Goal: Information Seeking & Learning: Learn about a topic

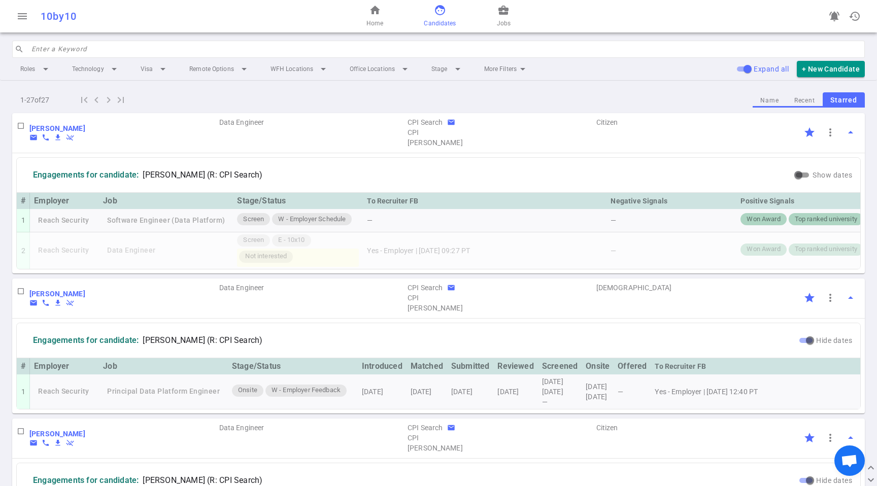
click at [513, 12] on div "home Home face Candidates business_center Jobs" at bounding box center [438, 16] width 284 height 32
click at [511, 12] on div "home Home face Candidates business_center Jobs" at bounding box center [438, 16] width 284 height 32
click at [510, 12] on div "home Home face Candidates business_center Jobs" at bounding box center [438, 16] width 284 height 32
click at [501, 6] on span "business_center" at bounding box center [503, 10] width 12 height 12
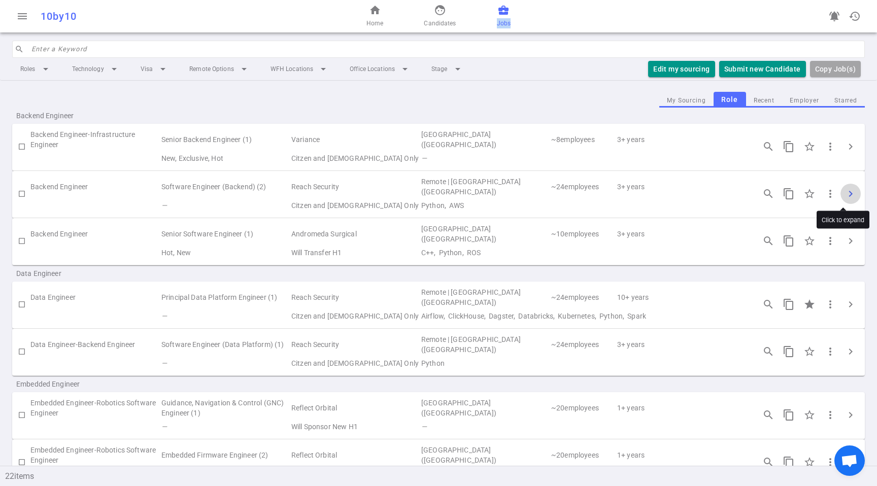
click at [844, 196] on span "chevron_right" at bounding box center [850, 194] width 12 height 12
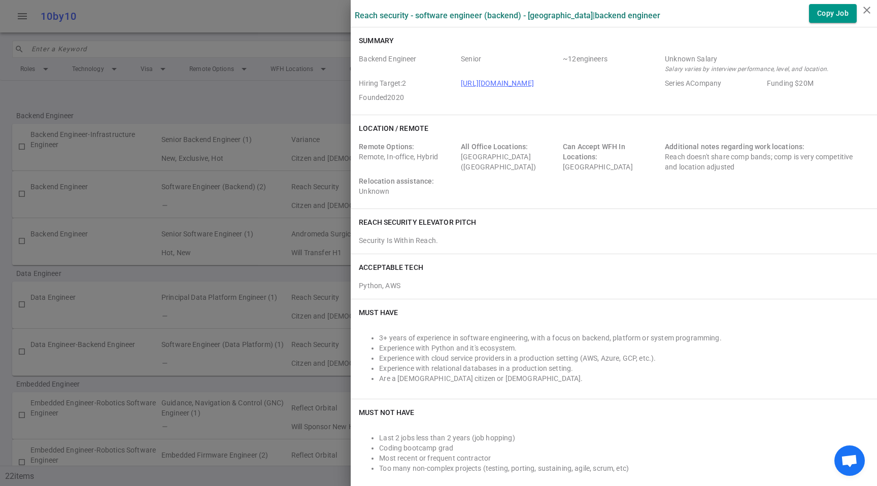
click at [671, 54] on div "Unknown Salary" at bounding box center [765, 59] width 200 height 10
click at [709, 179] on div "Remote Options: Remote, In-office, Hybrid All Office Locations: Sunnyvale (San …" at bounding box center [614, 171] width 510 height 59
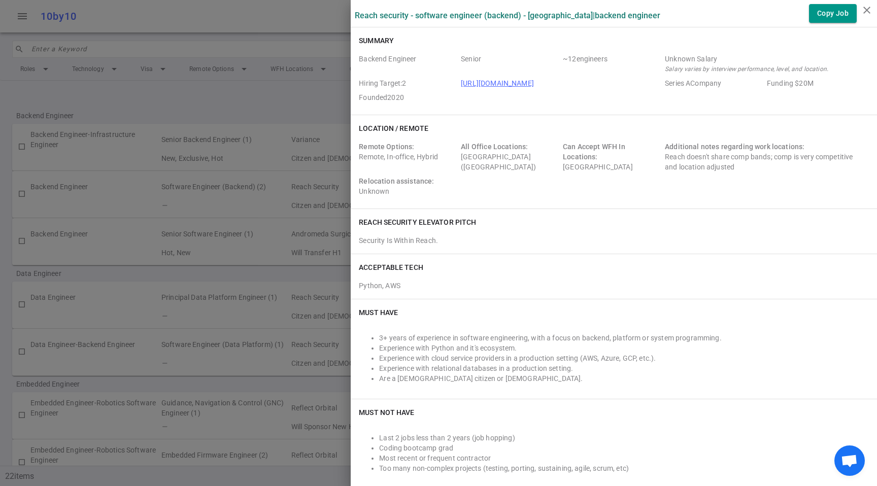
scroll to position [154, 0]
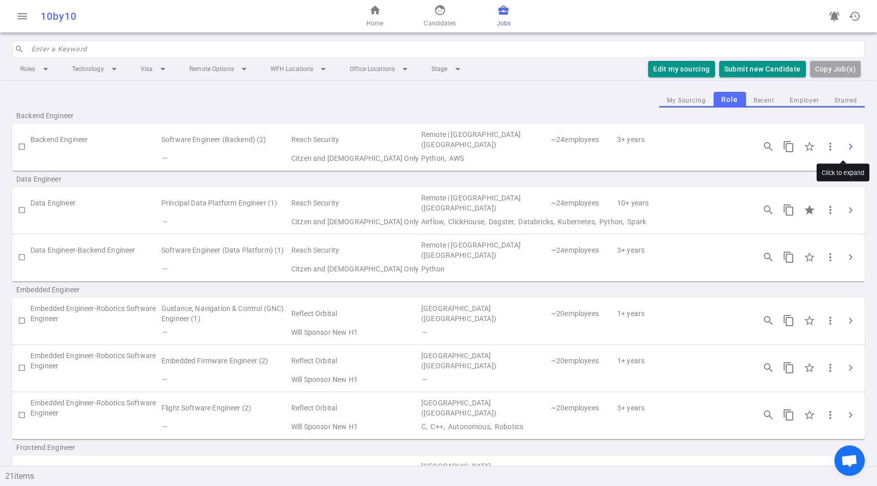
click at [847, 141] on span "chevron_right" at bounding box center [850, 147] width 12 height 12
